Goal: Task Accomplishment & Management: Manage account settings

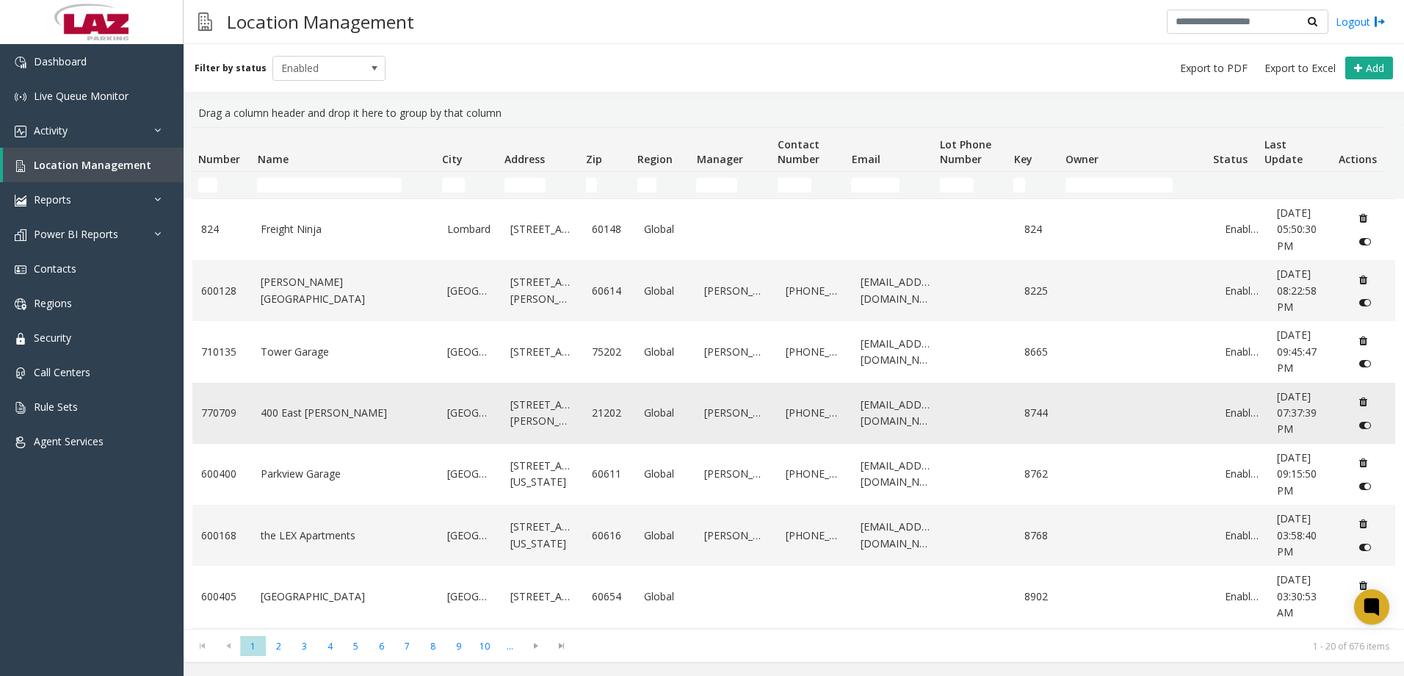
click at [311, 417] on link "400 East [PERSON_NAME]" at bounding box center [345, 413] width 169 height 16
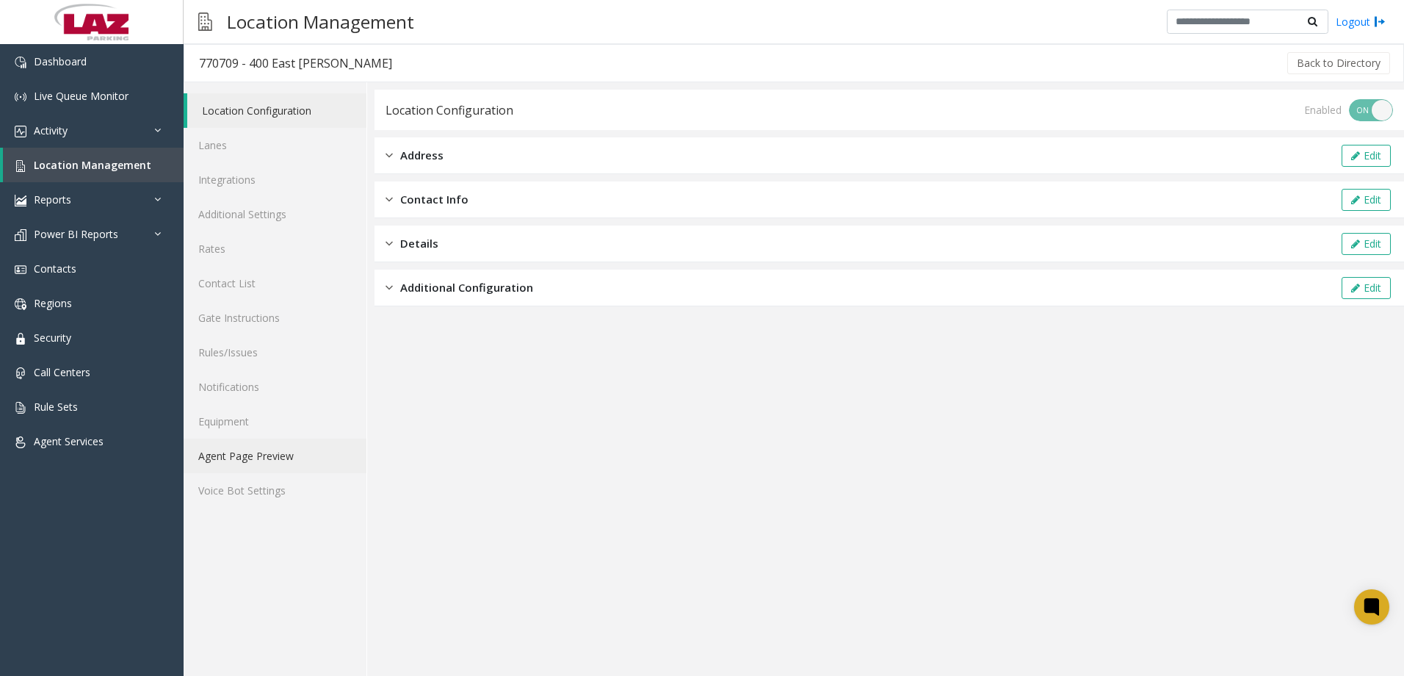
click at [293, 447] on link "Agent Page Preview" at bounding box center [275, 455] width 183 height 35
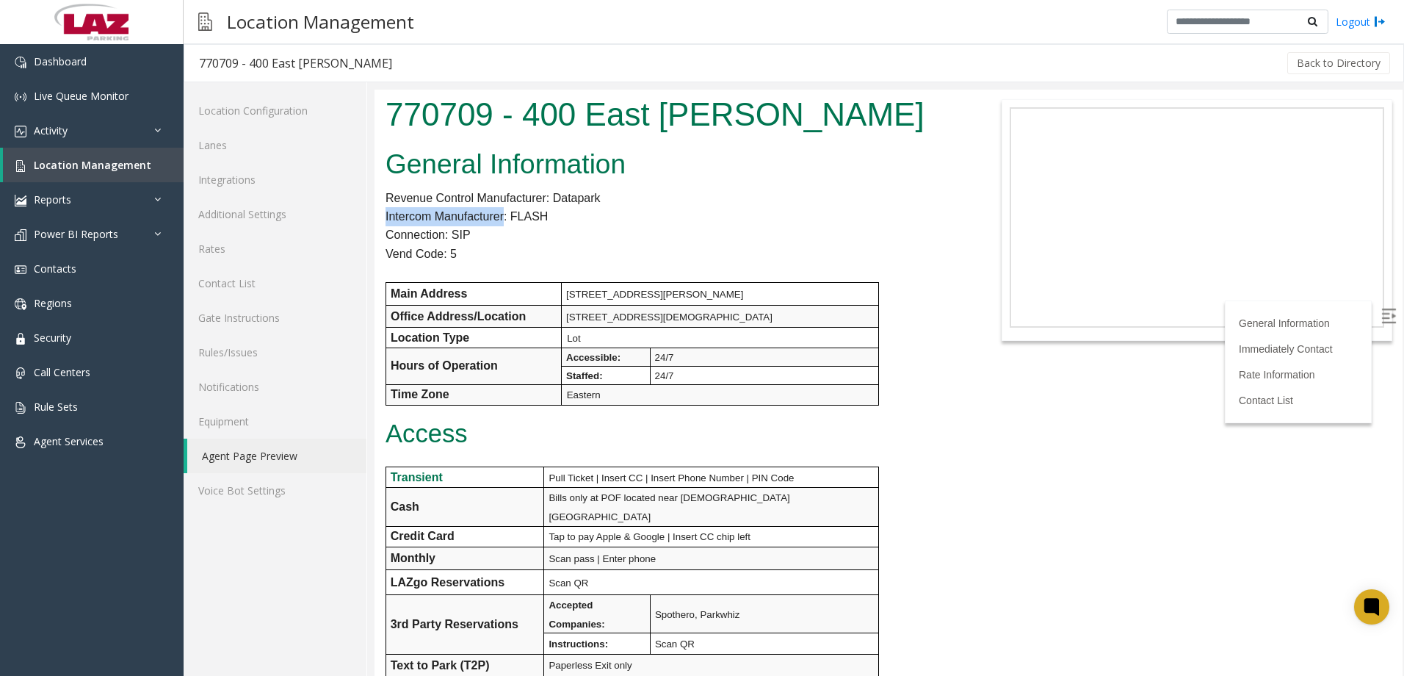
drag, startPoint x: 386, startPoint y: 215, endPoint x: 504, endPoint y: 215, distance: 119.0
click at [504, 215] on p "Intercom Manufacturer: FLASH" at bounding box center [675, 216] width 578 height 19
drag, startPoint x: 504, startPoint y: 215, endPoint x: 452, endPoint y: 242, distance: 58.5
click at [452, 242] on p "Connection: SIP" at bounding box center [675, 234] width 578 height 19
drag, startPoint x: 384, startPoint y: 214, endPoint x: 556, endPoint y: 218, distance: 171.9
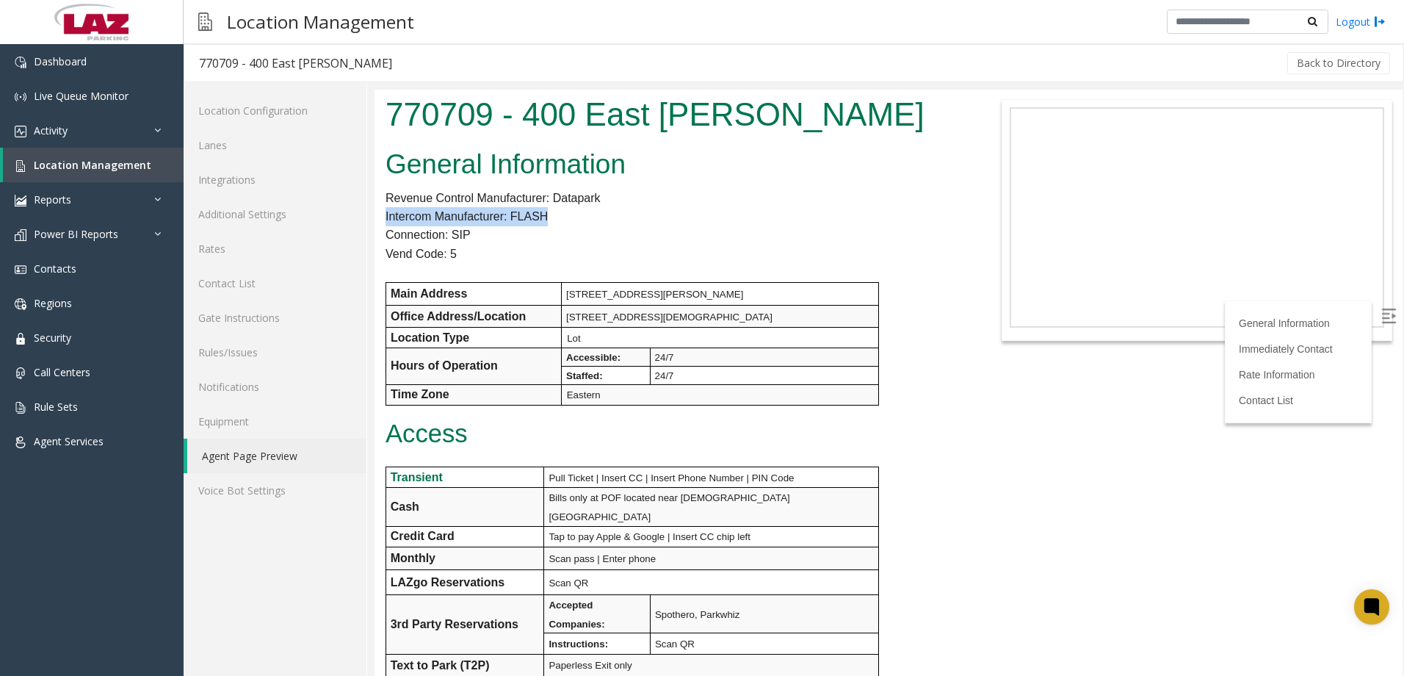
drag, startPoint x: 556, startPoint y: 218, endPoint x: 488, endPoint y: 242, distance: 71.5
click at [488, 242] on p "Connection: SIP" at bounding box center [675, 234] width 578 height 19
click at [459, 251] on p "Vend Code: 5" at bounding box center [675, 254] width 578 height 19
click at [257, 172] on link "Integrations" at bounding box center [275, 179] width 183 height 35
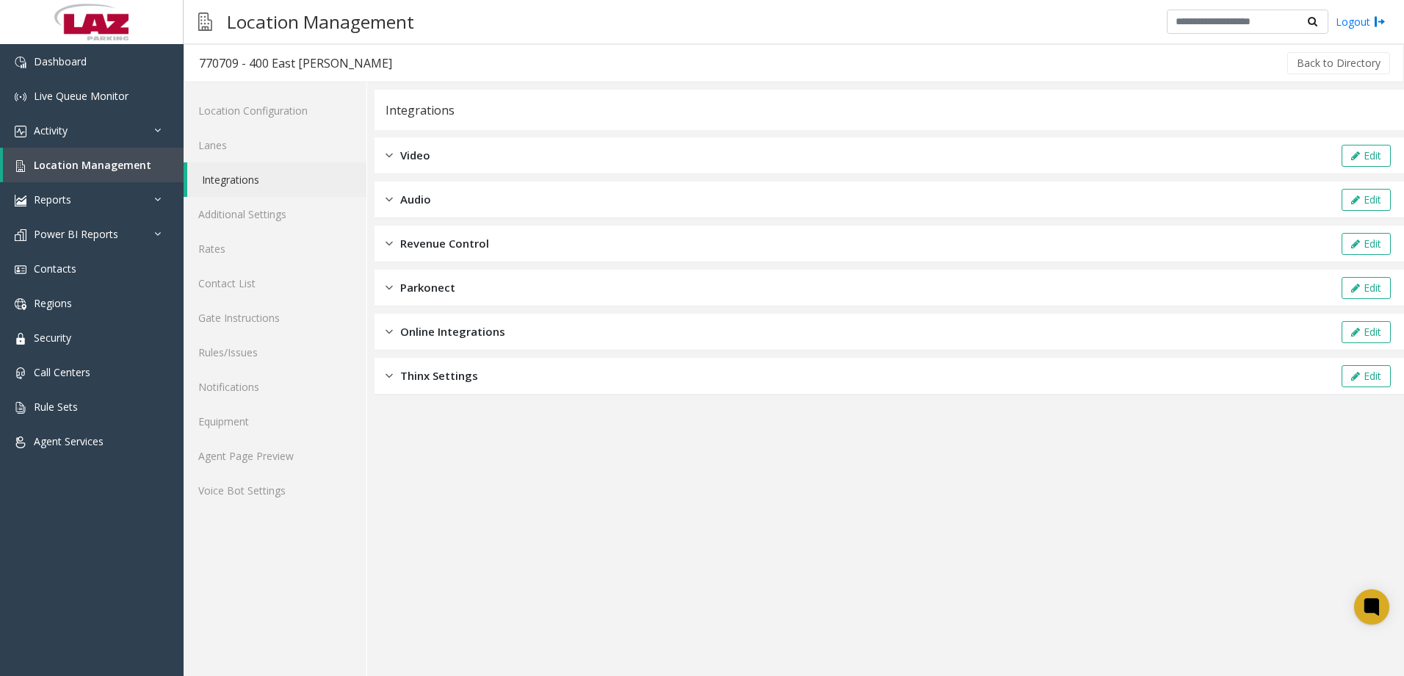
click at [422, 199] on span "Audio" at bounding box center [415, 199] width 31 height 17
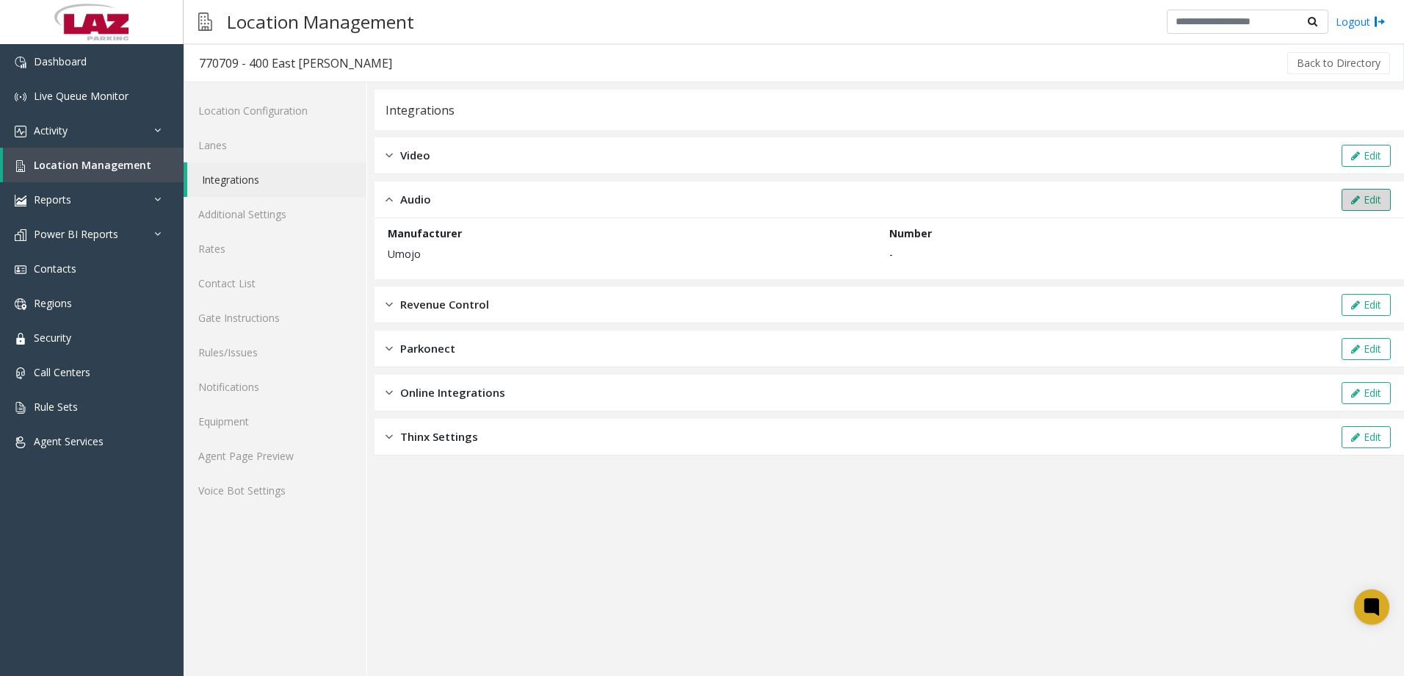
click at [1364, 203] on button "Edit" at bounding box center [1366, 200] width 49 height 22
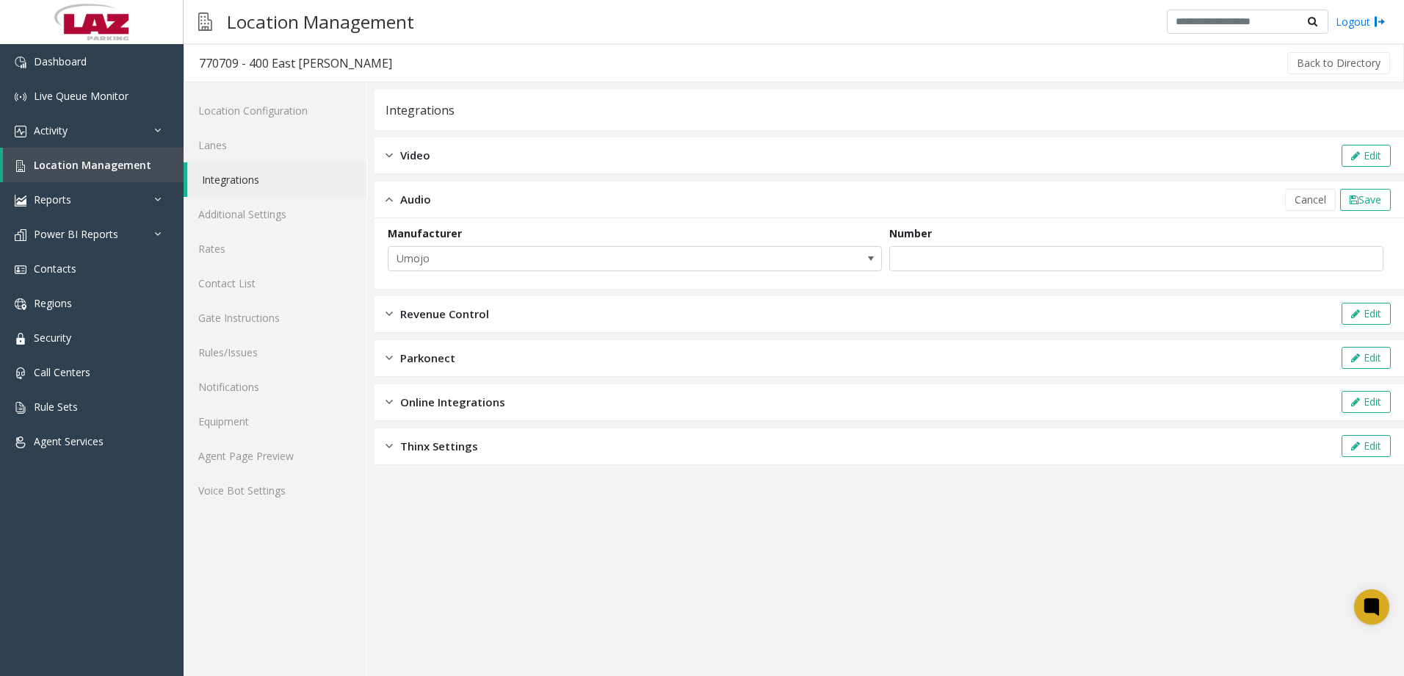
click at [447, 149] on div "Video Edit" at bounding box center [890, 155] width 1030 height 37
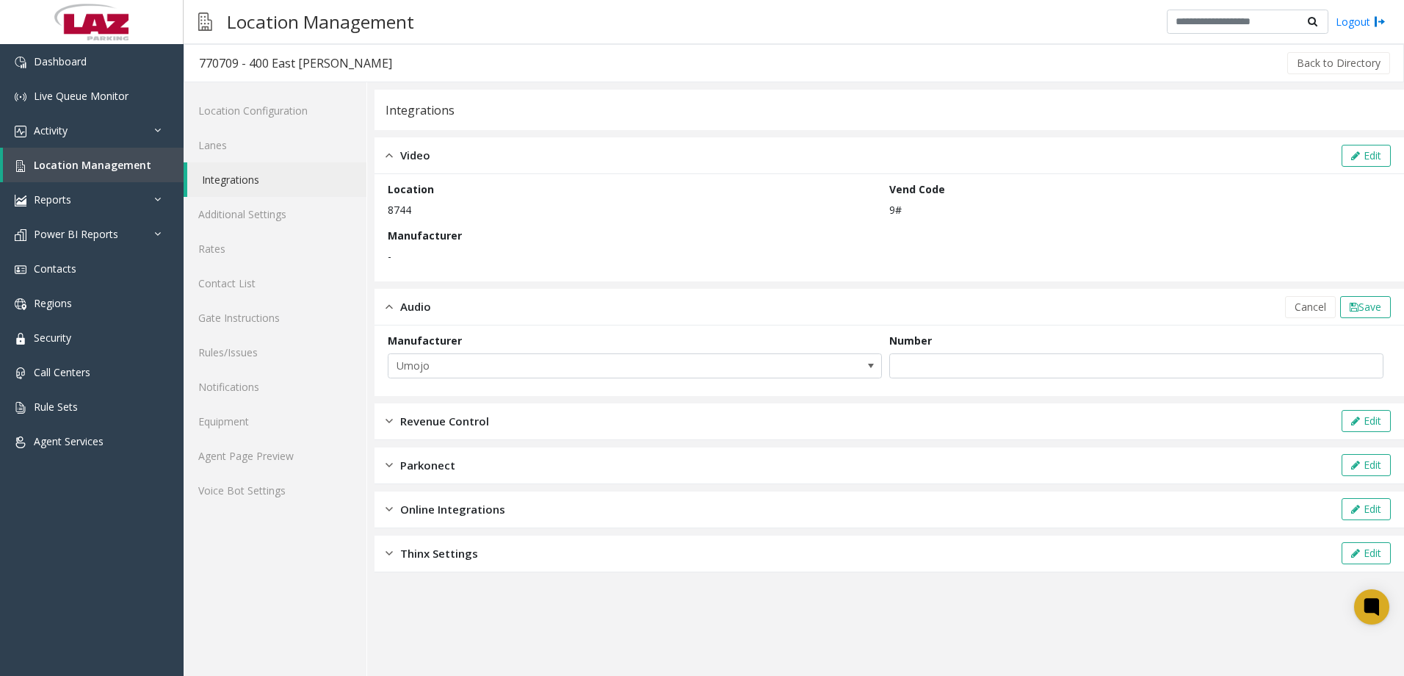
click at [405, 158] on span "Video" at bounding box center [415, 155] width 30 height 17
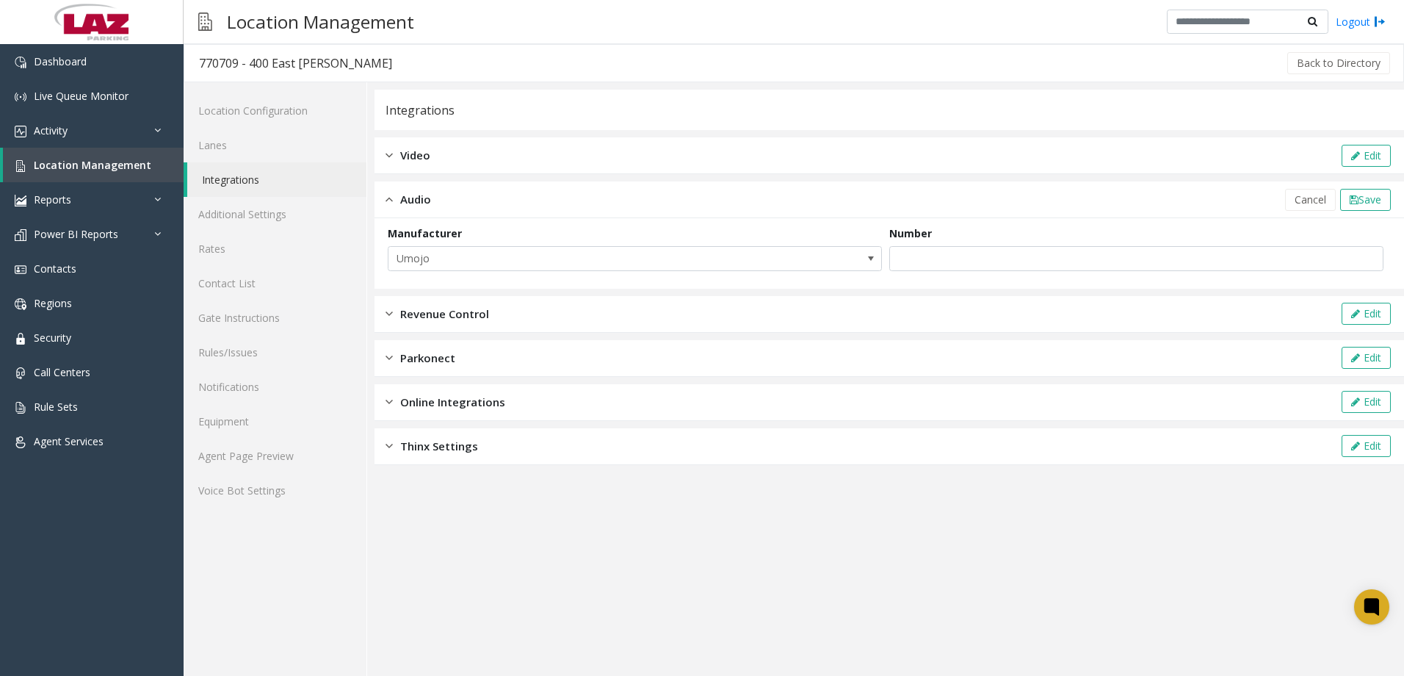
click at [416, 315] on span "Revenue Control" at bounding box center [444, 313] width 89 height 17
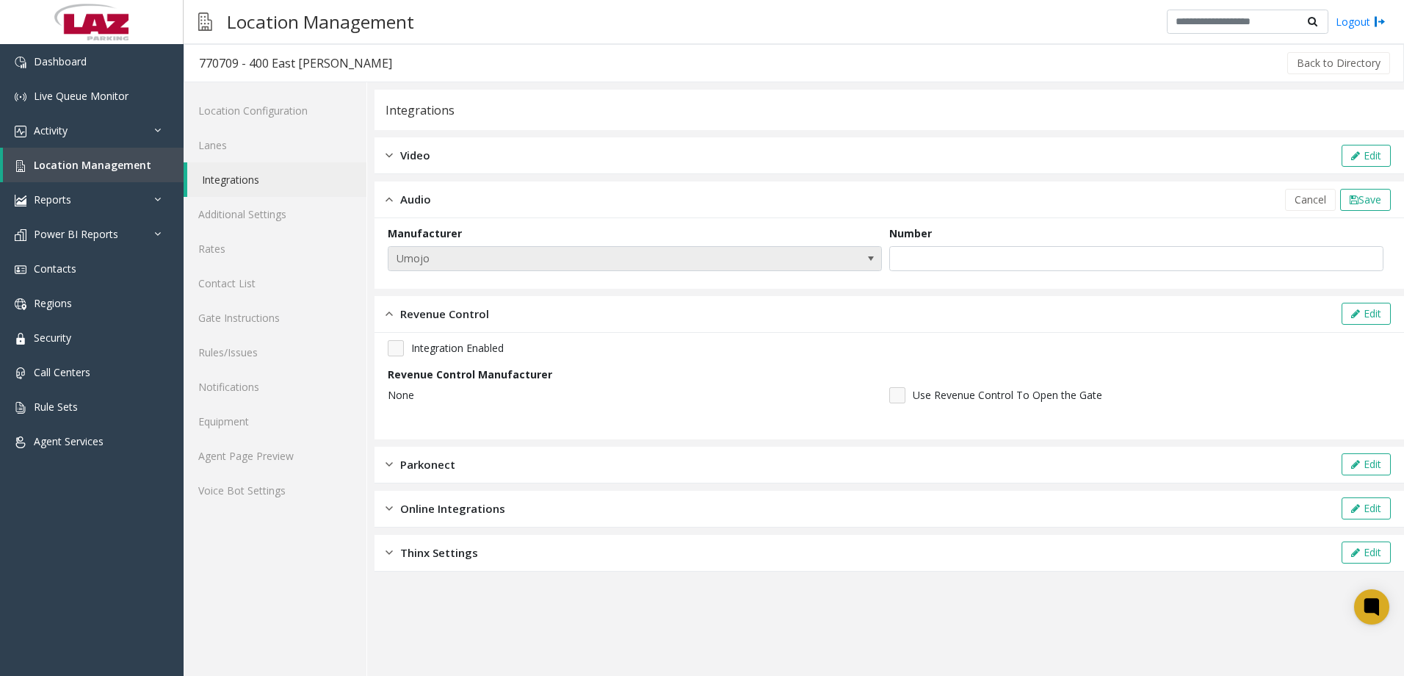
click at [429, 261] on span "Umojo" at bounding box center [585, 258] width 394 height 23
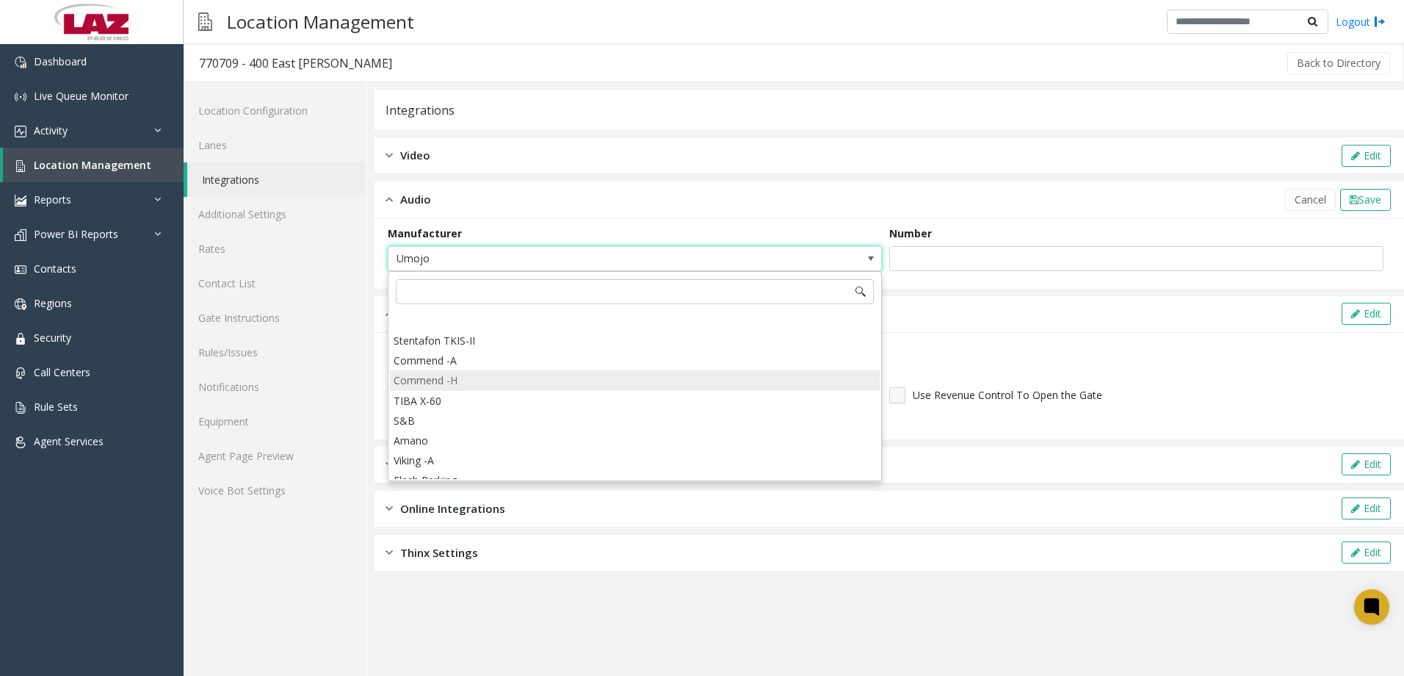
scroll to position [367, 0]
click at [444, 377] on Parking "Flash Parking" at bounding box center [635, 374] width 490 height 20
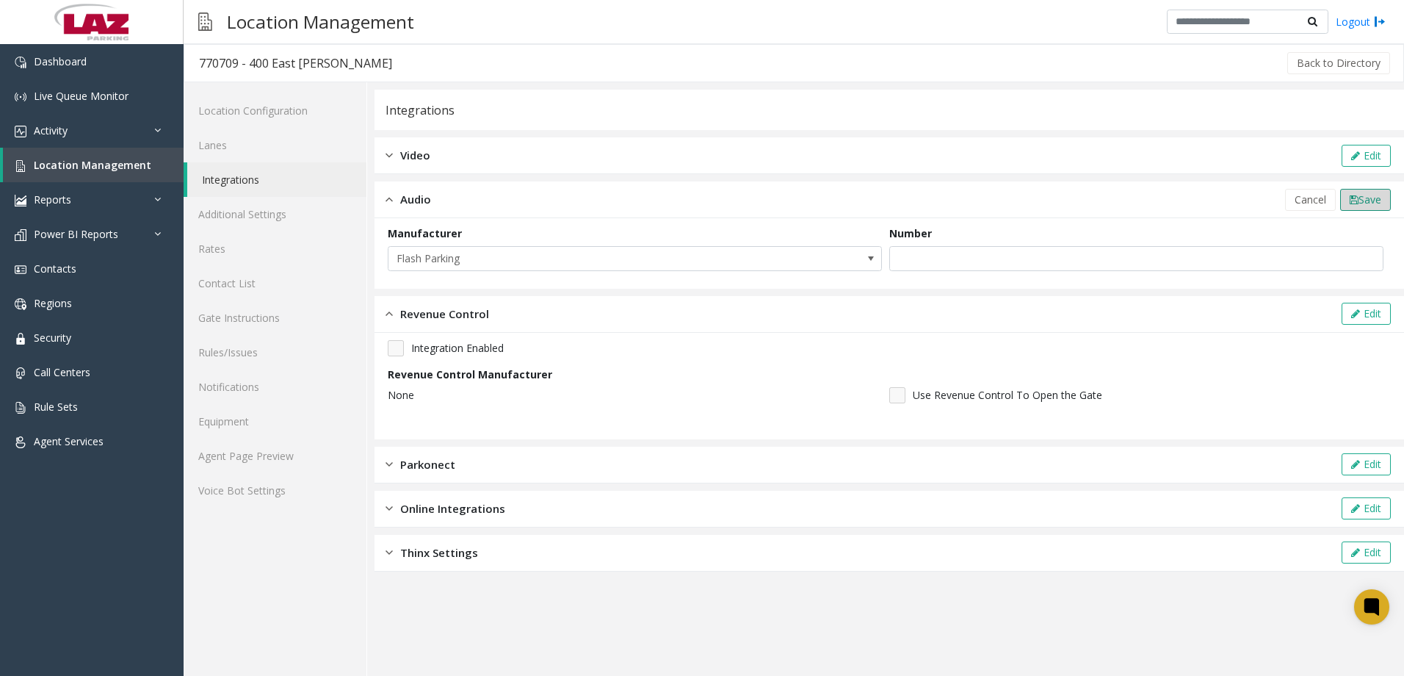
click at [1374, 198] on span "Save" at bounding box center [1370, 199] width 23 height 14
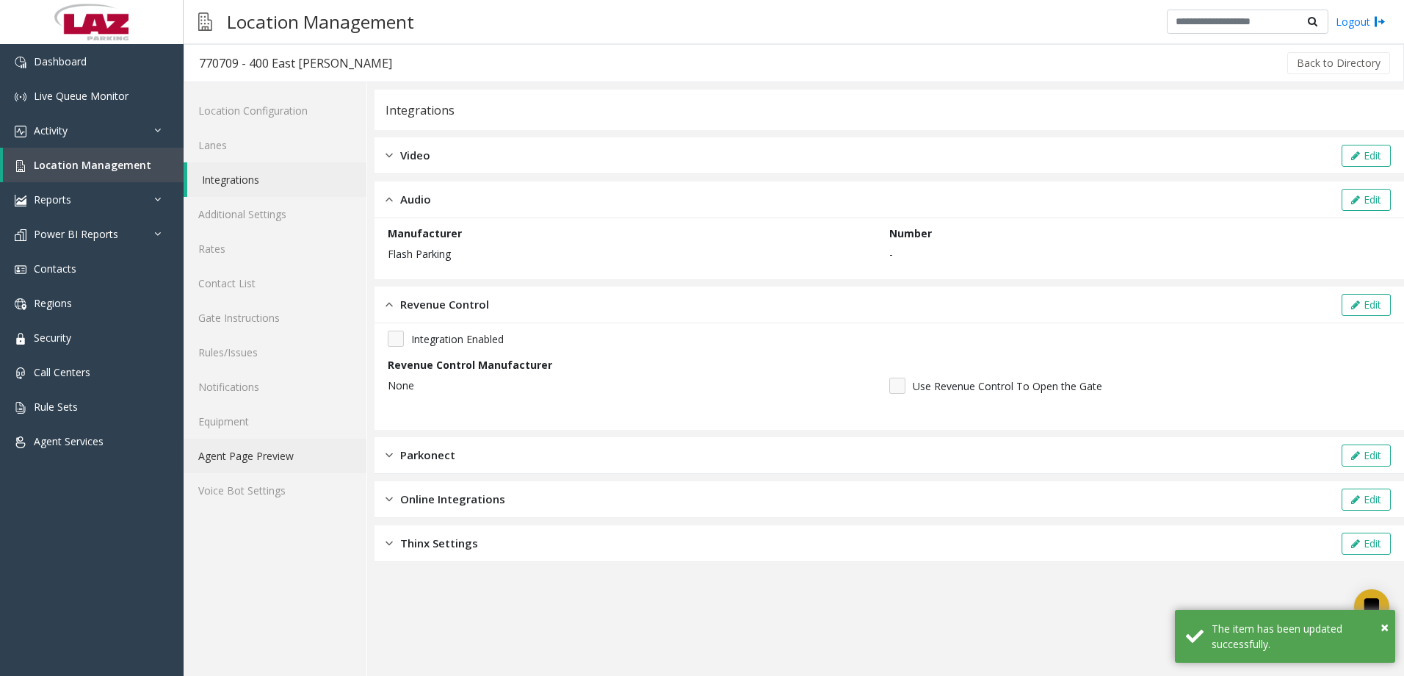
click at [228, 454] on link "Agent Page Preview" at bounding box center [275, 455] width 183 height 35
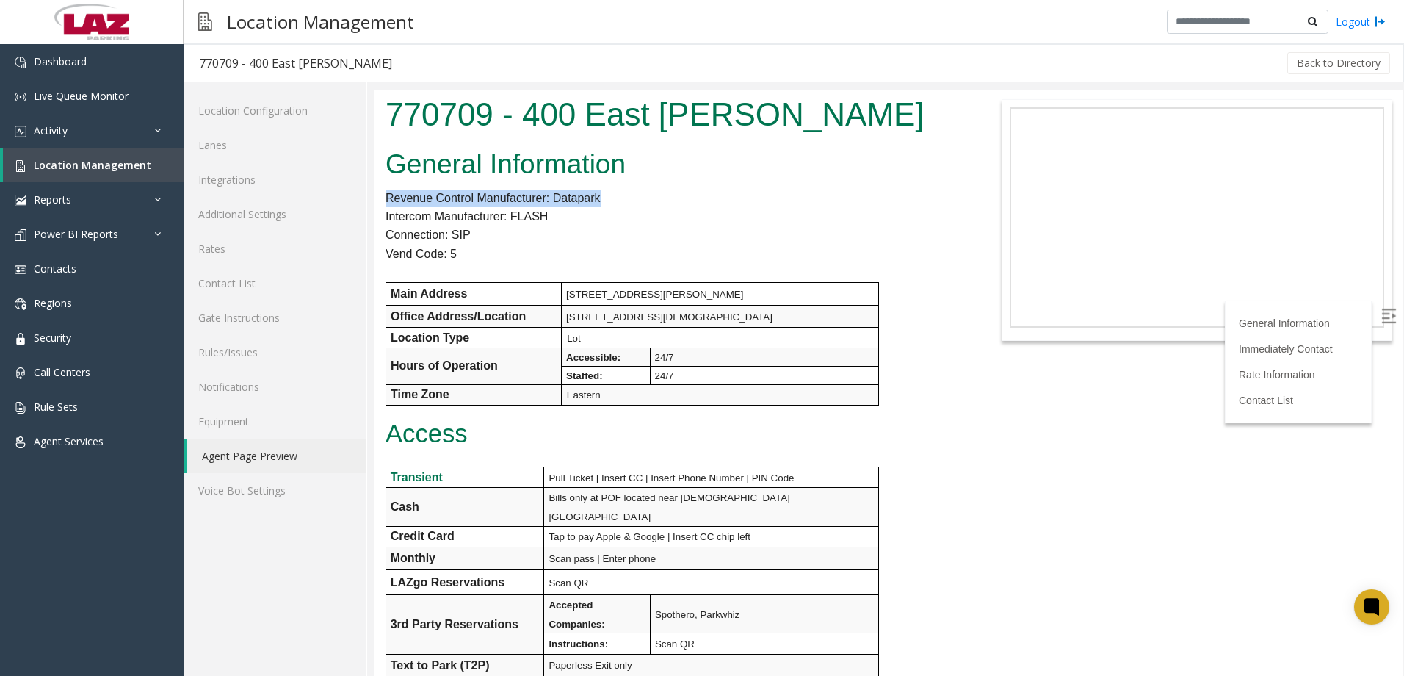
drag, startPoint x: 606, startPoint y: 201, endPoint x: 383, endPoint y: 187, distance: 223.0
click at [524, 237] on p "Connection: SIP" at bounding box center [675, 234] width 578 height 19
drag, startPoint x: 511, startPoint y: 217, endPoint x: 556, endPoint y: 212, distance: 45.0
click at [556, 212] on p "Intercom Manufacturer: FLASH" at bounding box center [675, 216] width 578 height 19
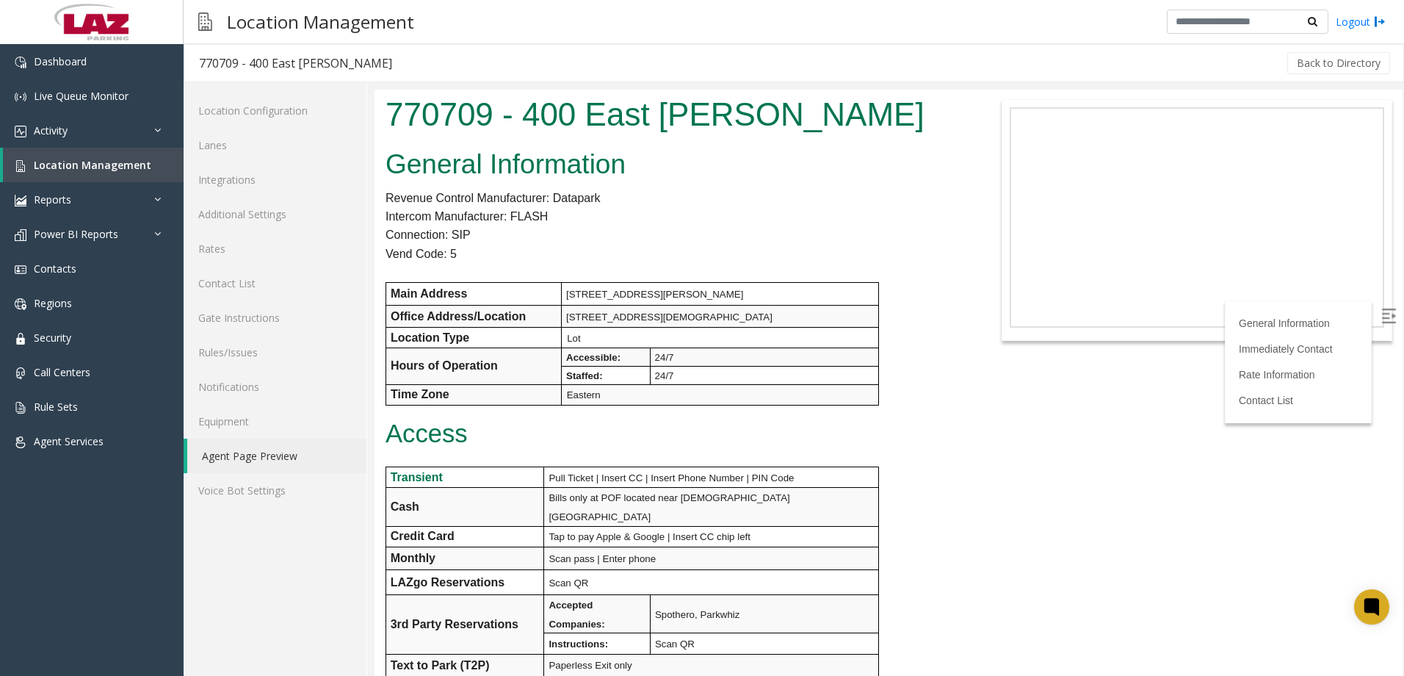
click at [619, 231] on p "Connection: SIP" at bounding box center [675, 234] width 578 height 19
drag, startPoint x: 552, startPoint y: 196, endPoint x: 587, endPoint y: 204, distance: 35.4
click at [272, 211] on link "Additional Settings" at bounding box center [275, 214] width 183 height 35
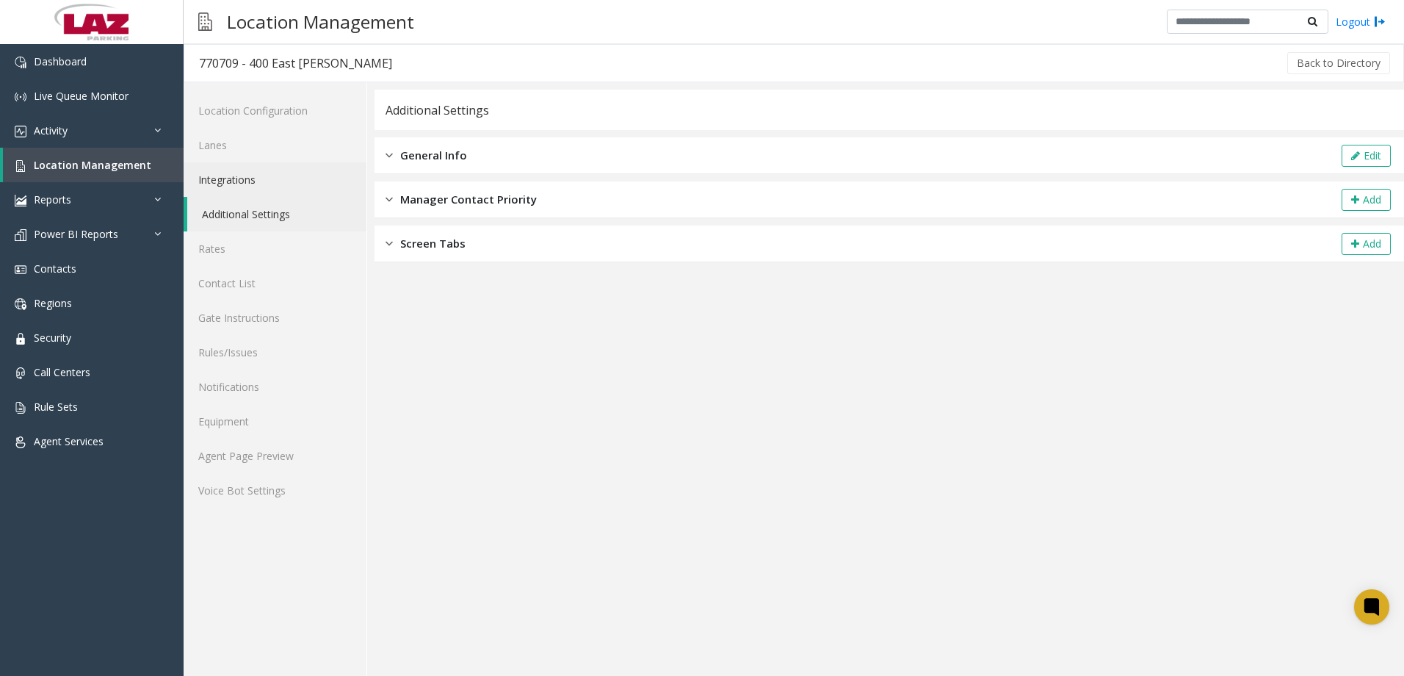
click at [247, 187] on link "Integrations" at bounding box center [275, 179] width 183 height 35
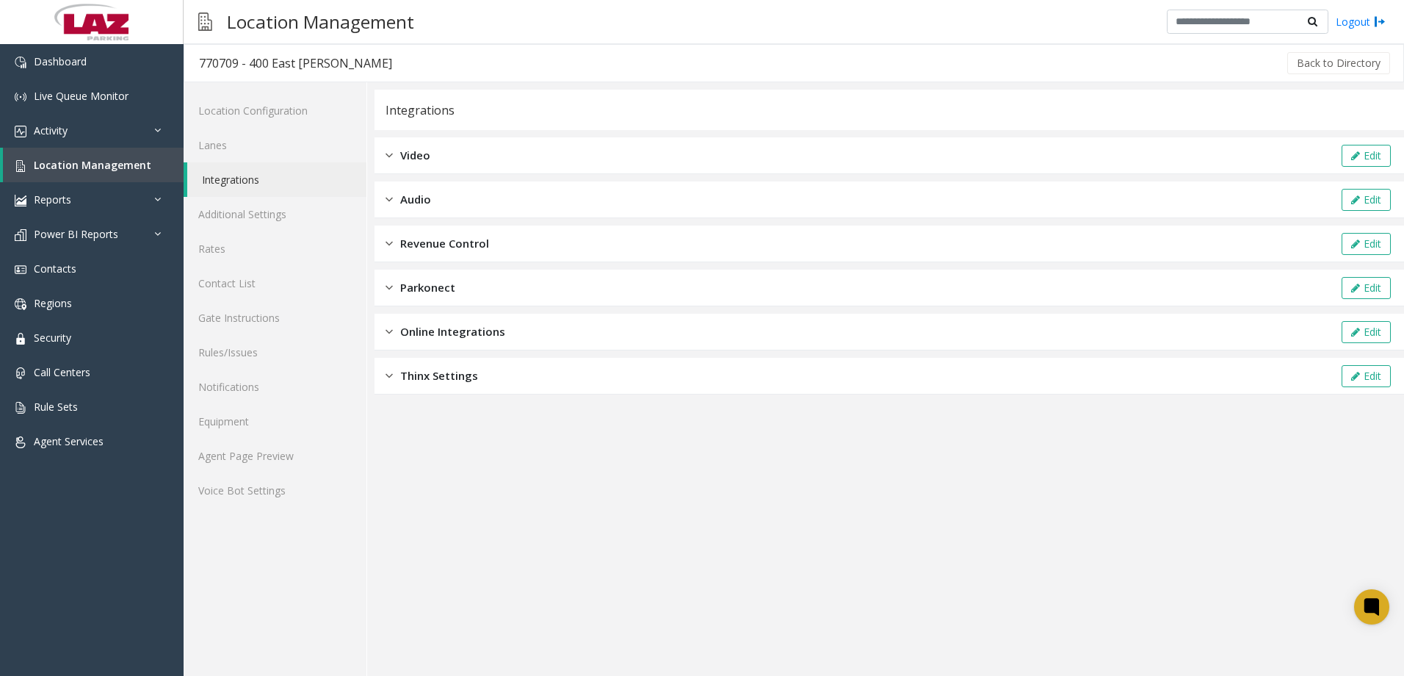
click at [395, 242] on div "Revenue Control" at bounding box center [438, 243] width 104 height 17
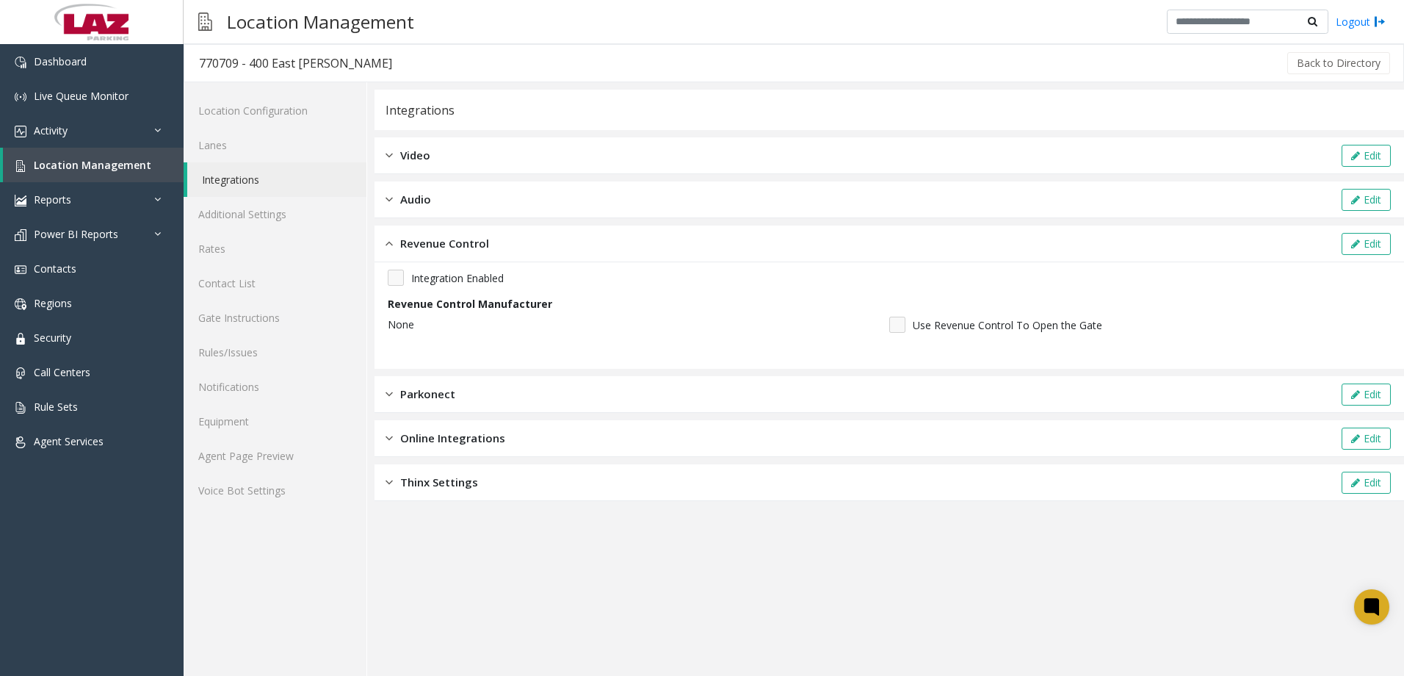
click at [411, 201] on span "Audio" at bounding box center [415, 199] width 31 height 17
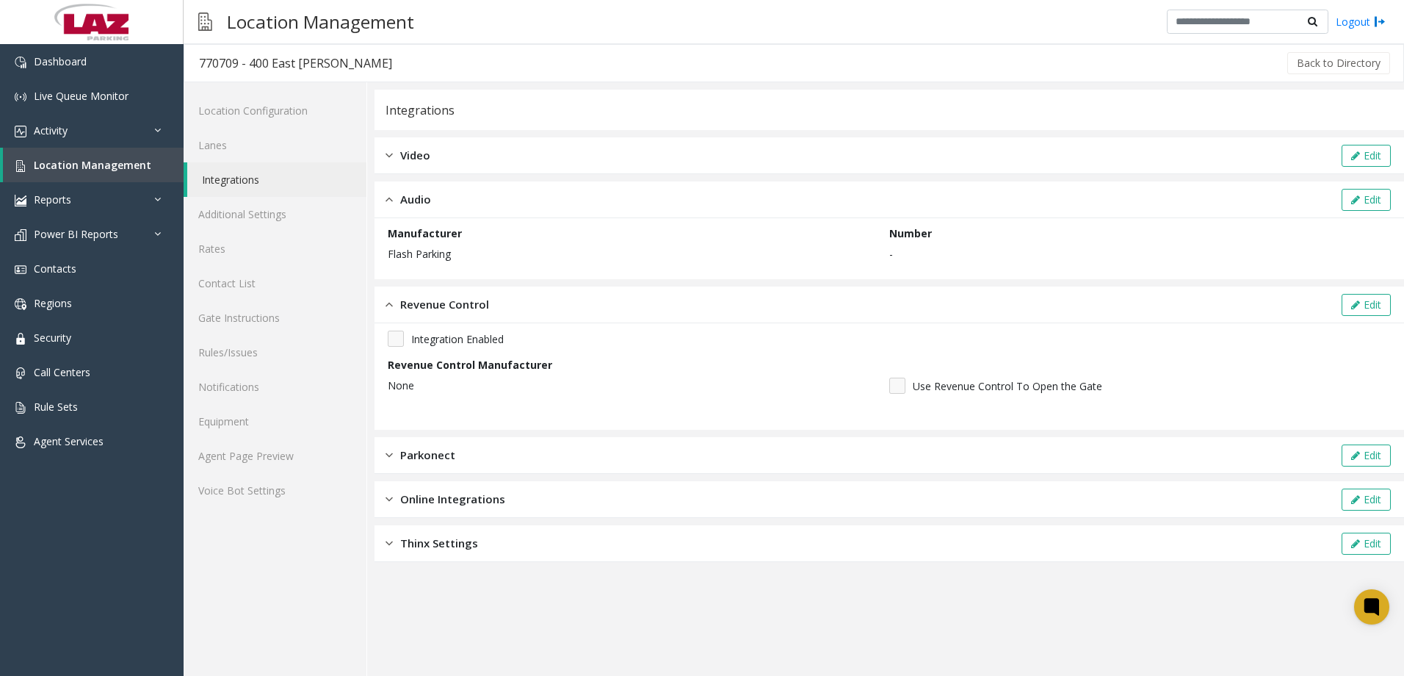
click at [402, 154] on span "Video" at bounding box center [415, 155] width 30 height 17
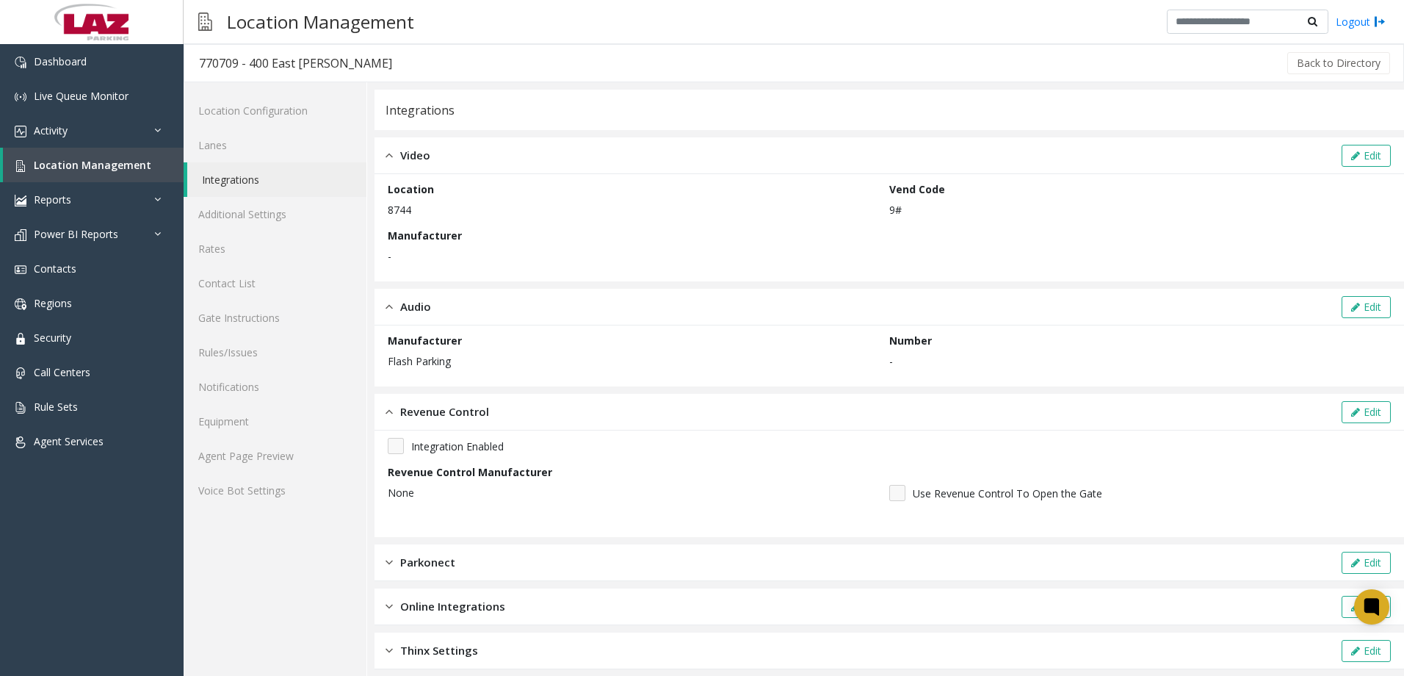
click at [424, 412] on span "Revenue Control" at bounding box center [444, 411] width 89 height 17
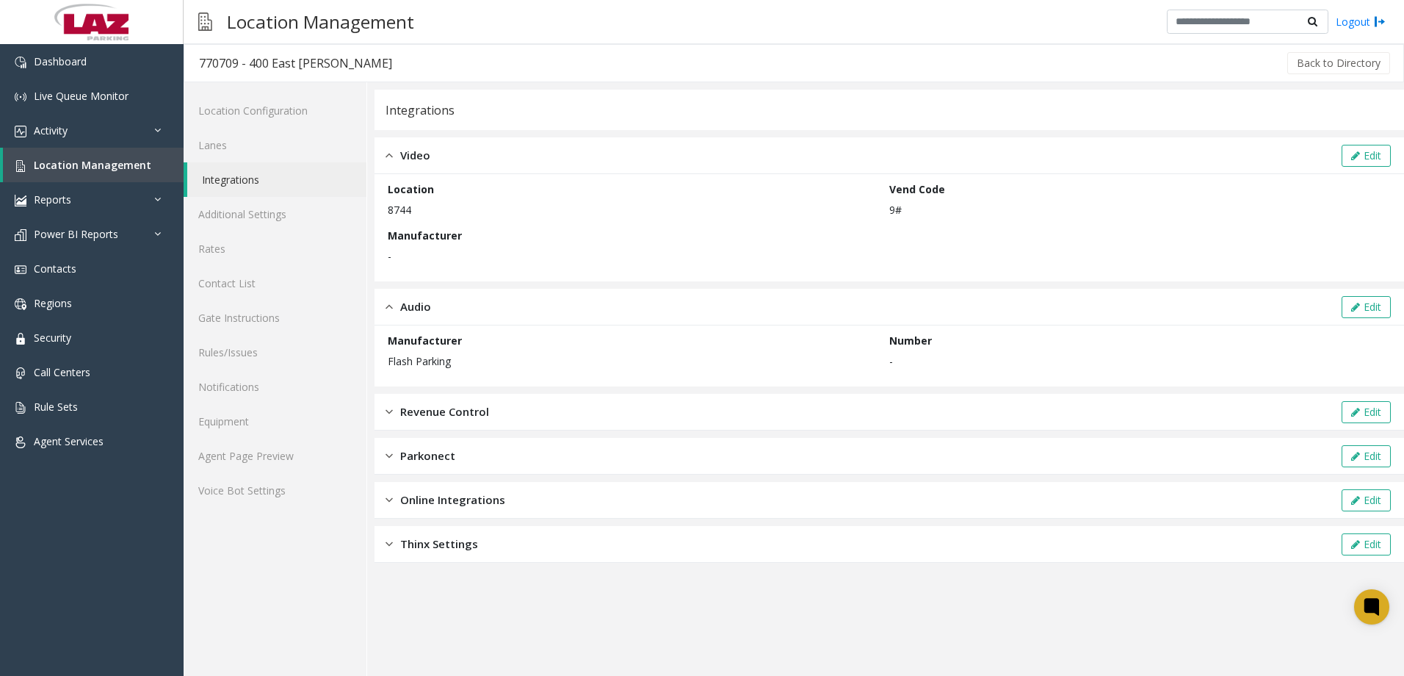
click at [467, 415] on span "Revenue Control" at bounding box center [444, 411] width 89 height 17
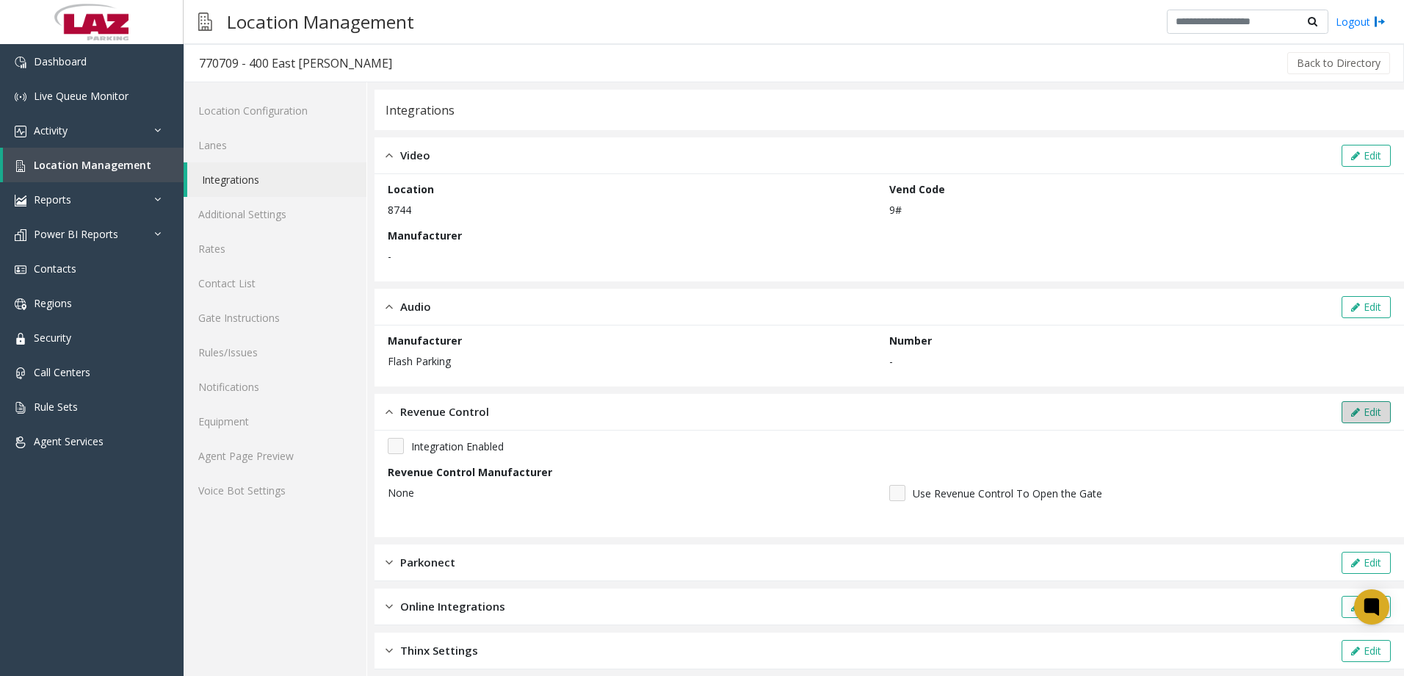
click at [1351, 408] on icon at bounding box center [1355, 412] width 9 height 10
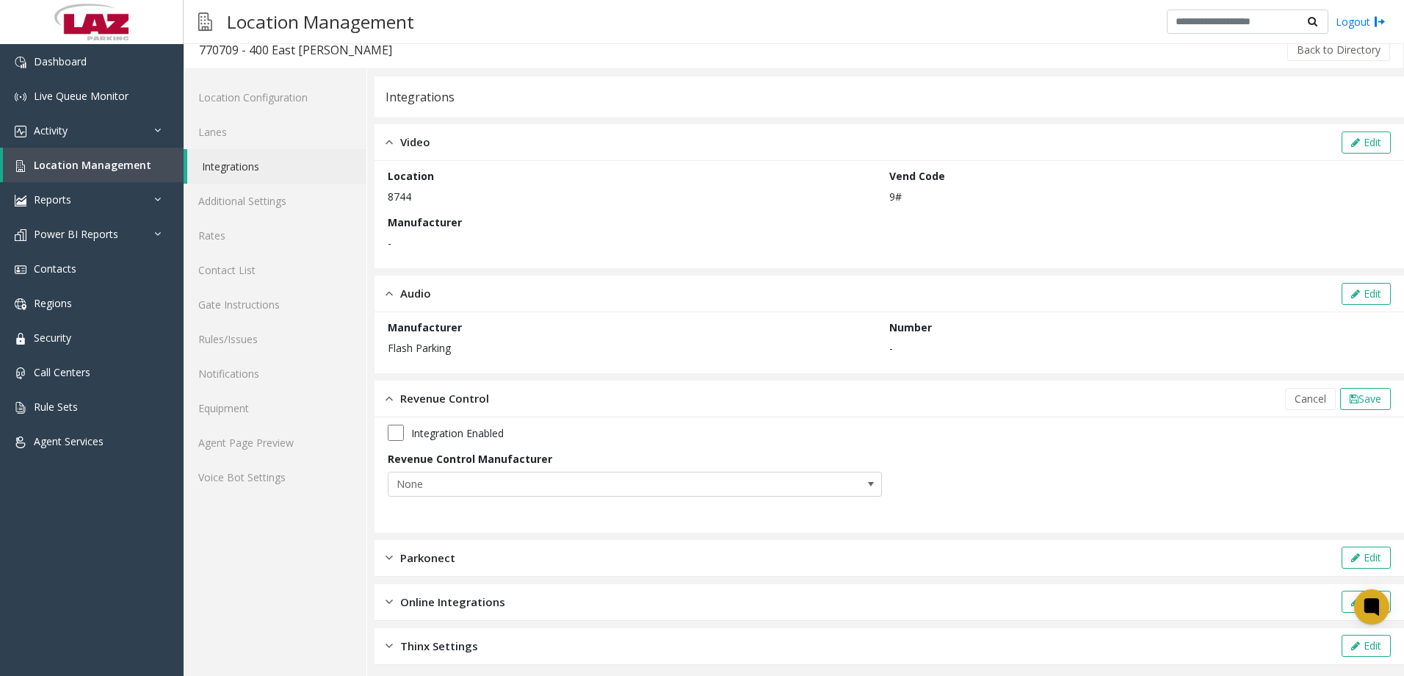
scroll to position [21, 0]
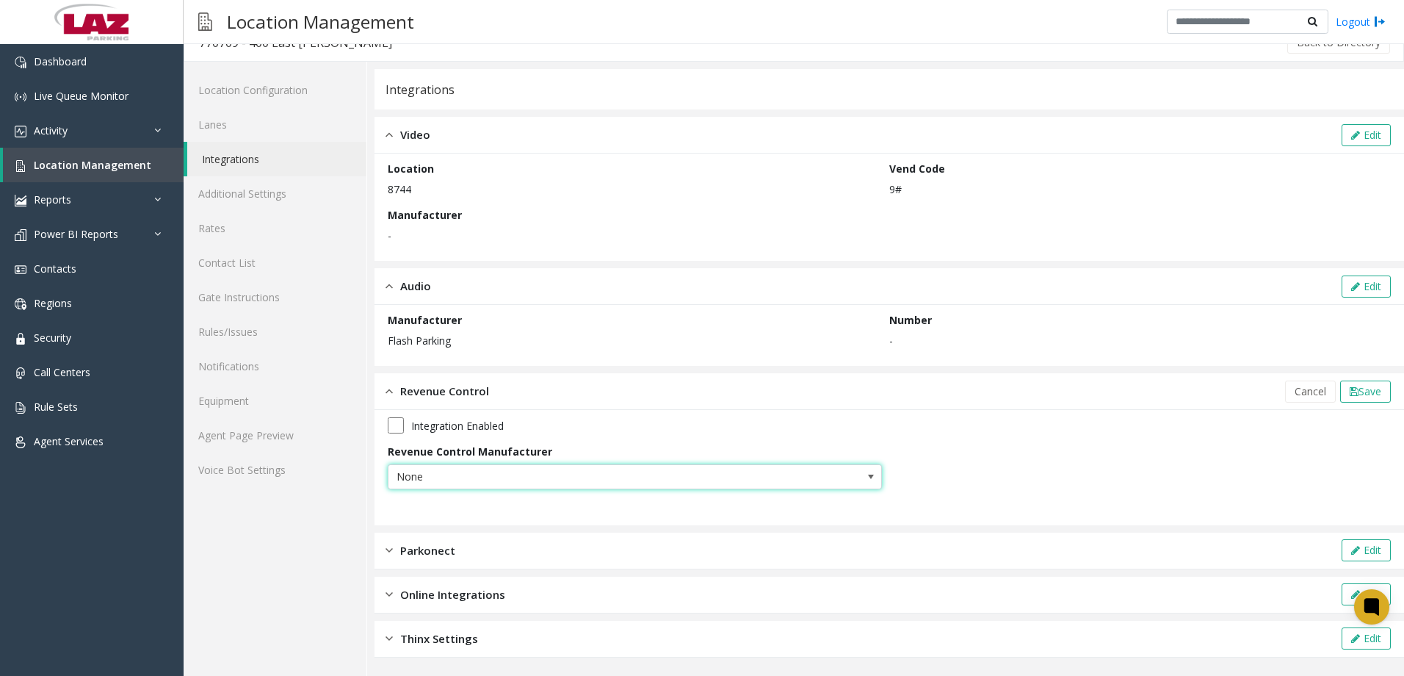
click at [527, 476] on span "None" at bounding box center [585, 476] width 394 height 23
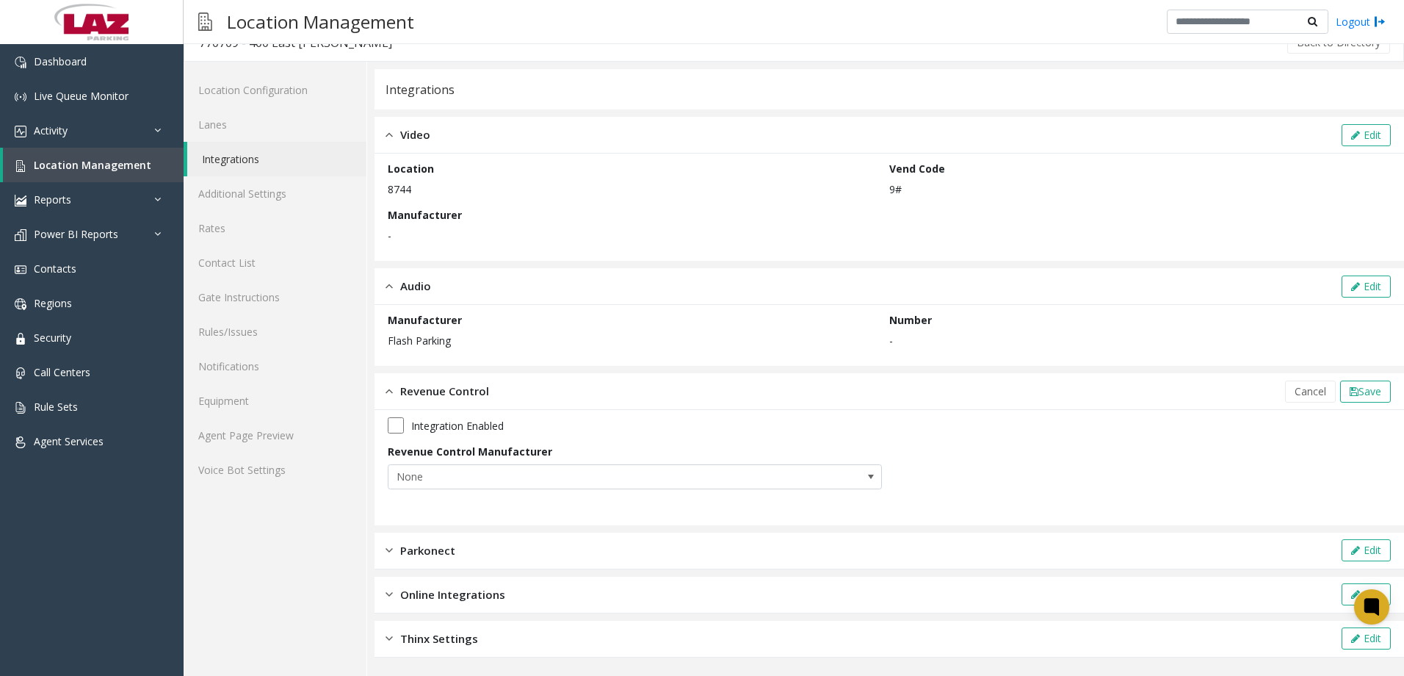
click at [570, 50] on div "Back to Directory" at bounding box center [899, 42] width 985 height 37
click at [1355, 286] on button "Edit" at bounding box center [1366, 286] width 49 height 22
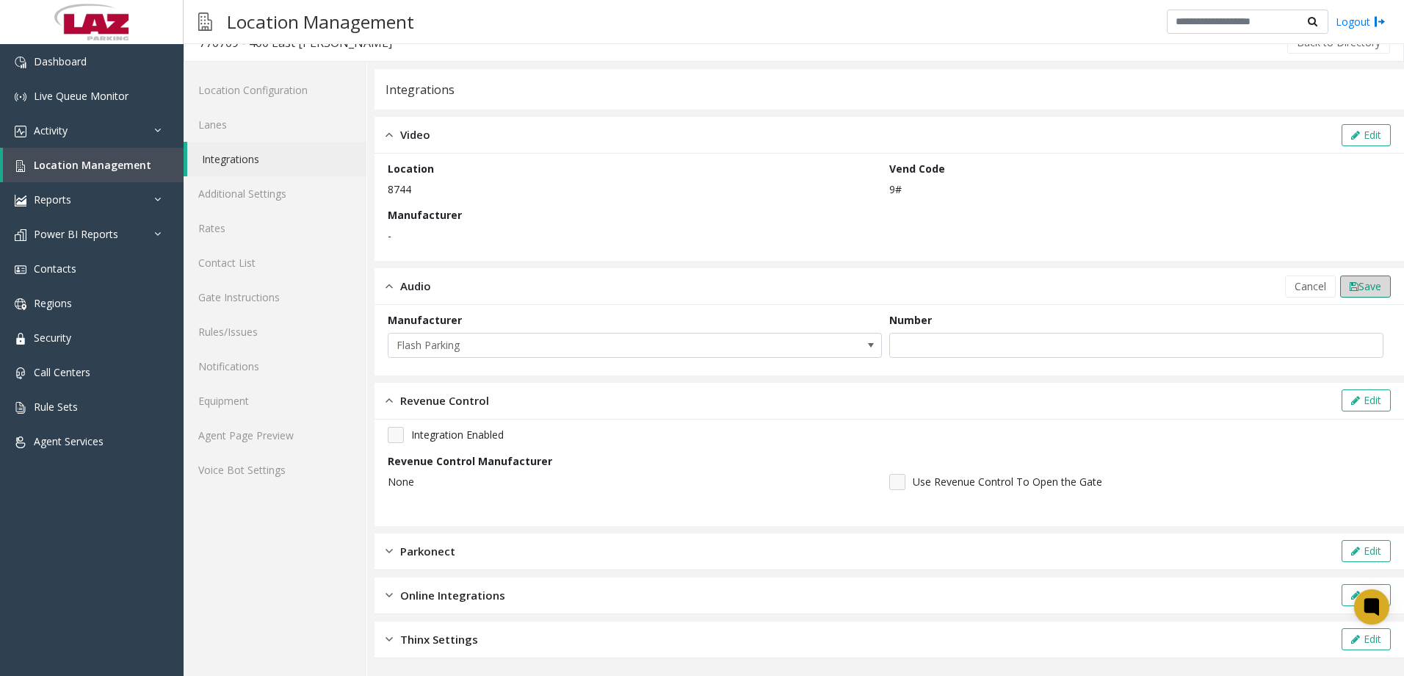
click at [1359, 288] on span "Save" at bounding box center [1370, 286] width 23 height 14
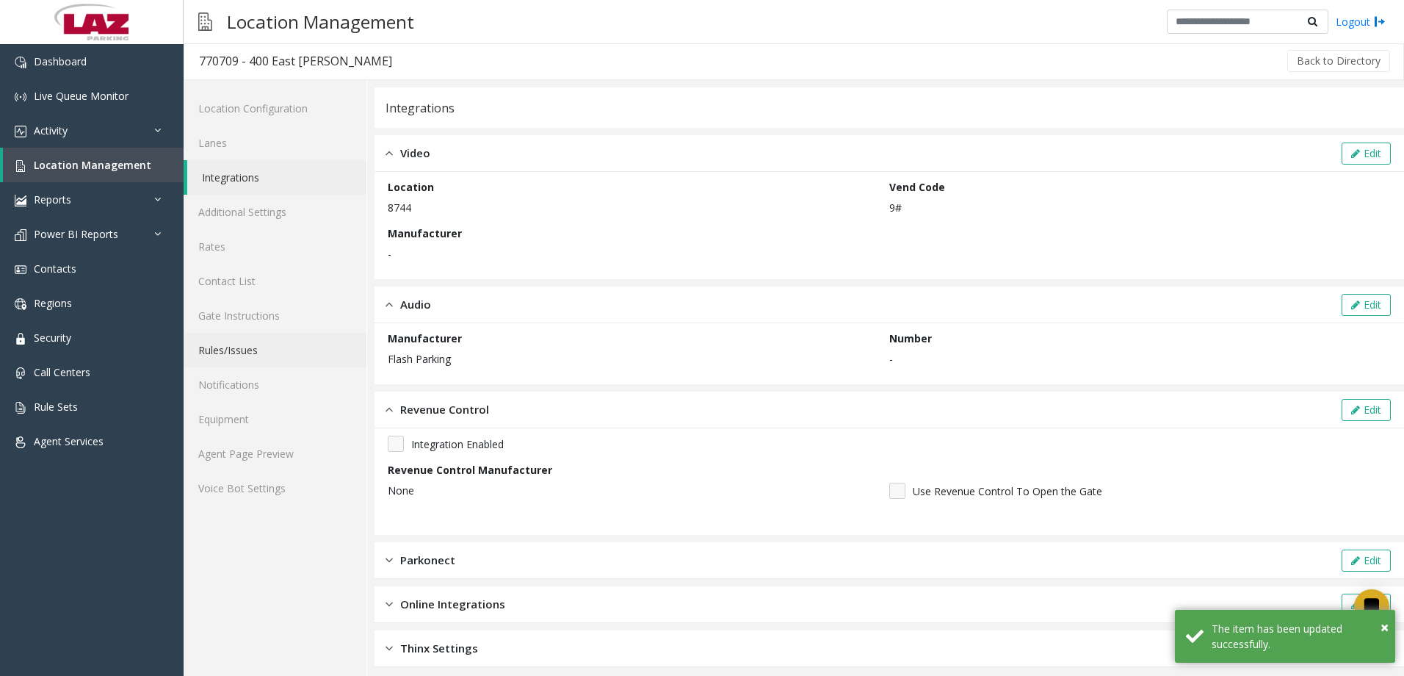
scroll to position [0, 0]
